Goal: Task Accomplishment & Management: Manage account settings

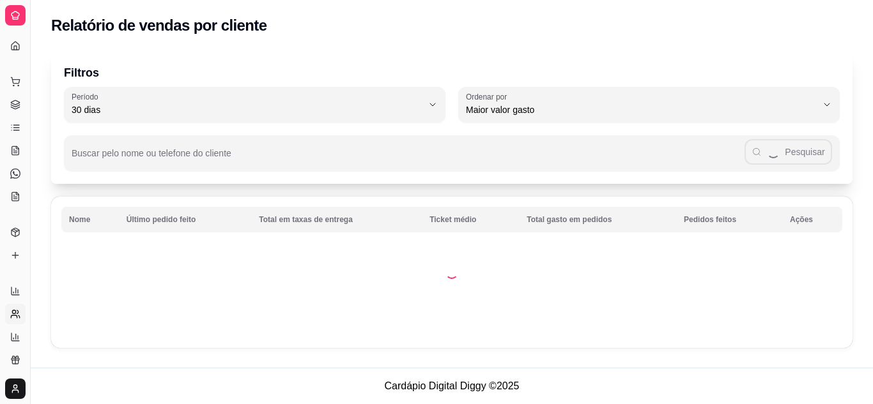
select select "30"
select select "HIGHEST_TOTAL_SPENT_WITH_ORDERS"
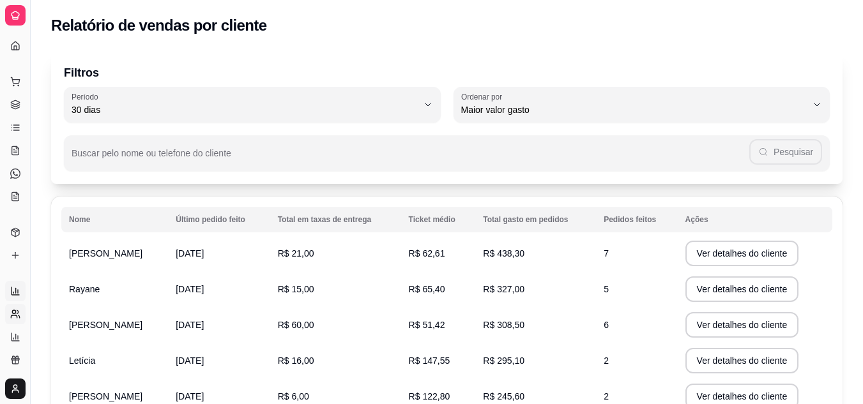
click at [18, 282] on link "Relatórios de vendas" at bounding box center [15, 291] width 20 height 20
select select "ALL"
select select "0"
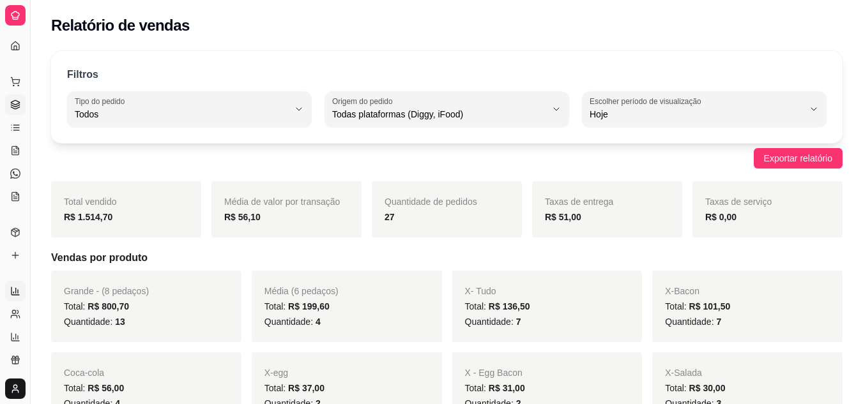
click at [23, 107] on link "Gestor de Pedidos" at bounding box center [15, 105] width 20 height 20
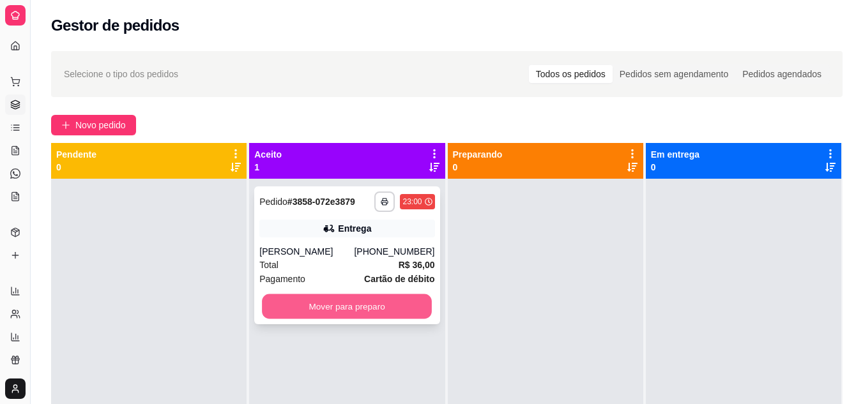
click at [309, 299] on button "Mover para preparo" at bounding box center [347, 306] width 170 height 25
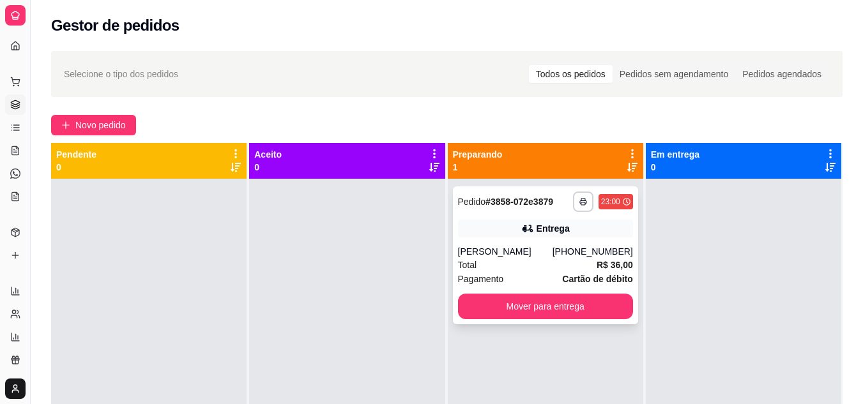
click at [522, 247] on div "[PERSON_NAME]" at bounding box center [505, 251] width 95 height 13
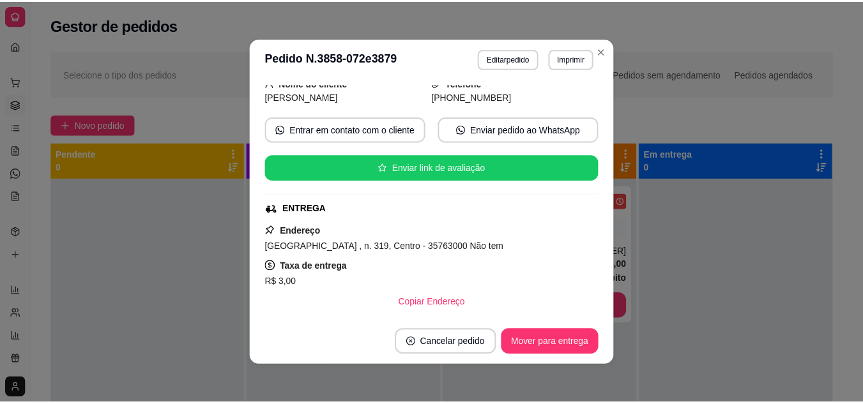
scroll to position [102, 0]
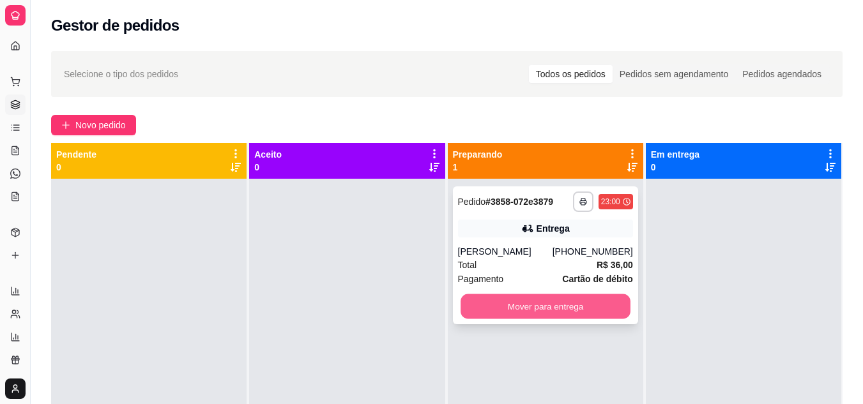
click at [496, 301] on button "Mover para entrega" at bounding box center [546, 306] width 170 height 25
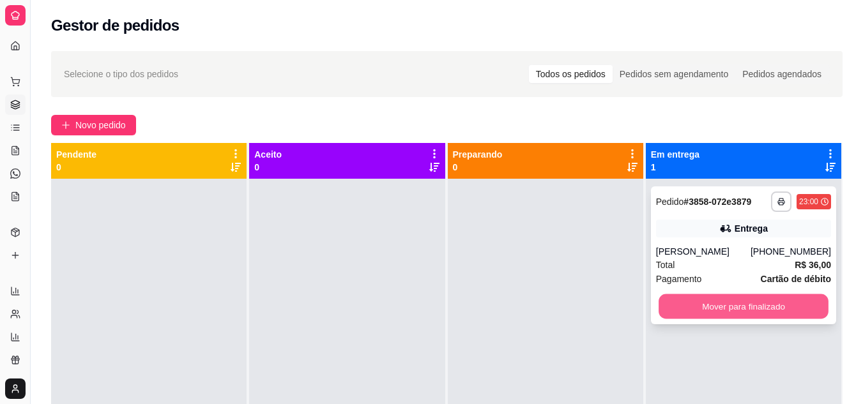
click at [701, 306] on button "Mover para finalizado" at bounding box center [744, 306] width 170 height 25
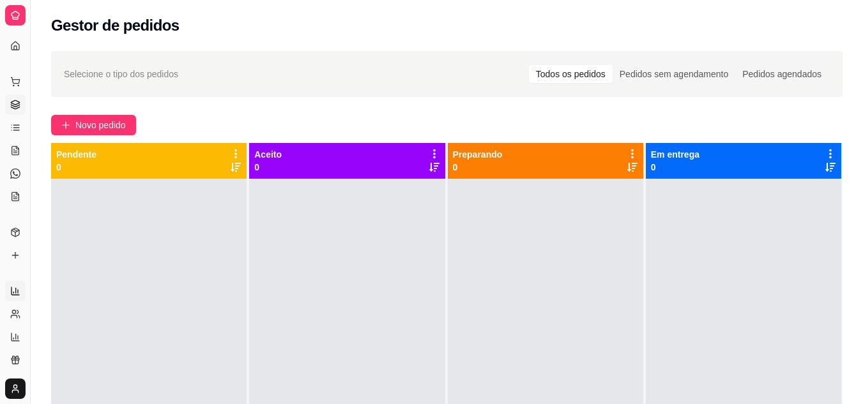
click at [20, 286] on link "Relatórios de vendas" at bounding box center [15, 291] width 20 height 20
select select "ALL"
select select "0"
